Goal: Check status

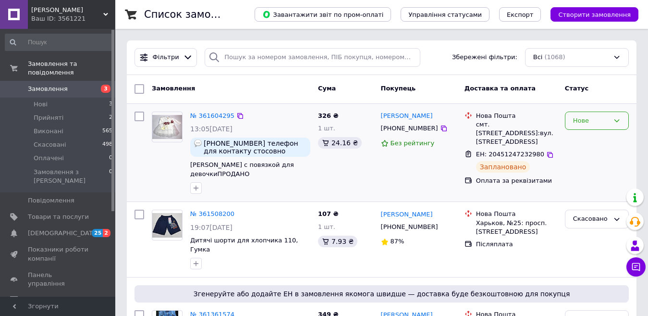
click at [576, 120] on div "Нове" at bounding box center [591, 121] width 36 height 10
click at [581, 143] on li "Прийнято" at bounding box center [596, 141] width 63 height 18
click at [218, 112] on link "№ 361604295" at bounding box center [212, 115] width 44 height 7
